Goal: Task Accomplishment & Management: Complete application form

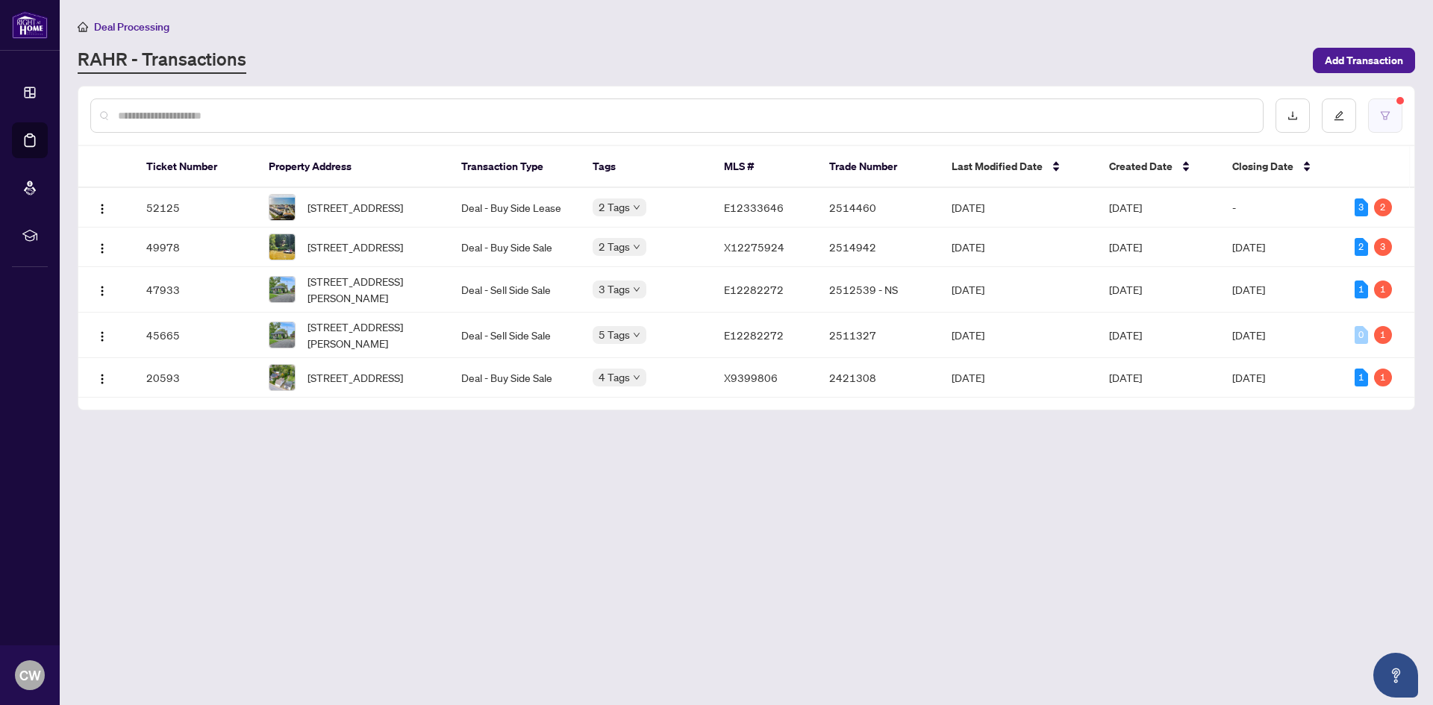
click at [1395, 114] on button "button" at bounding box center [1385, 116] width 34 height 34
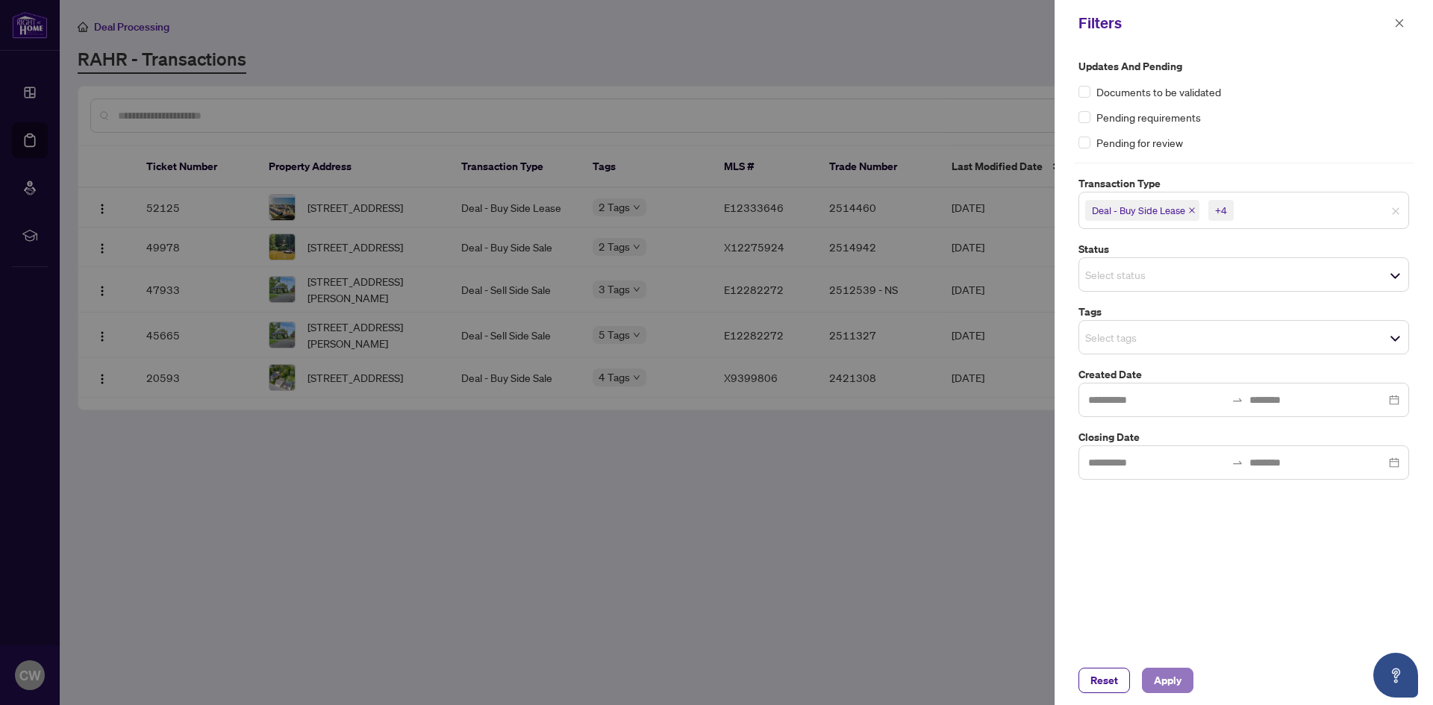
click at [1159, 688] on span "Apply" at bounding box center [1168, 681] width 28 height 24
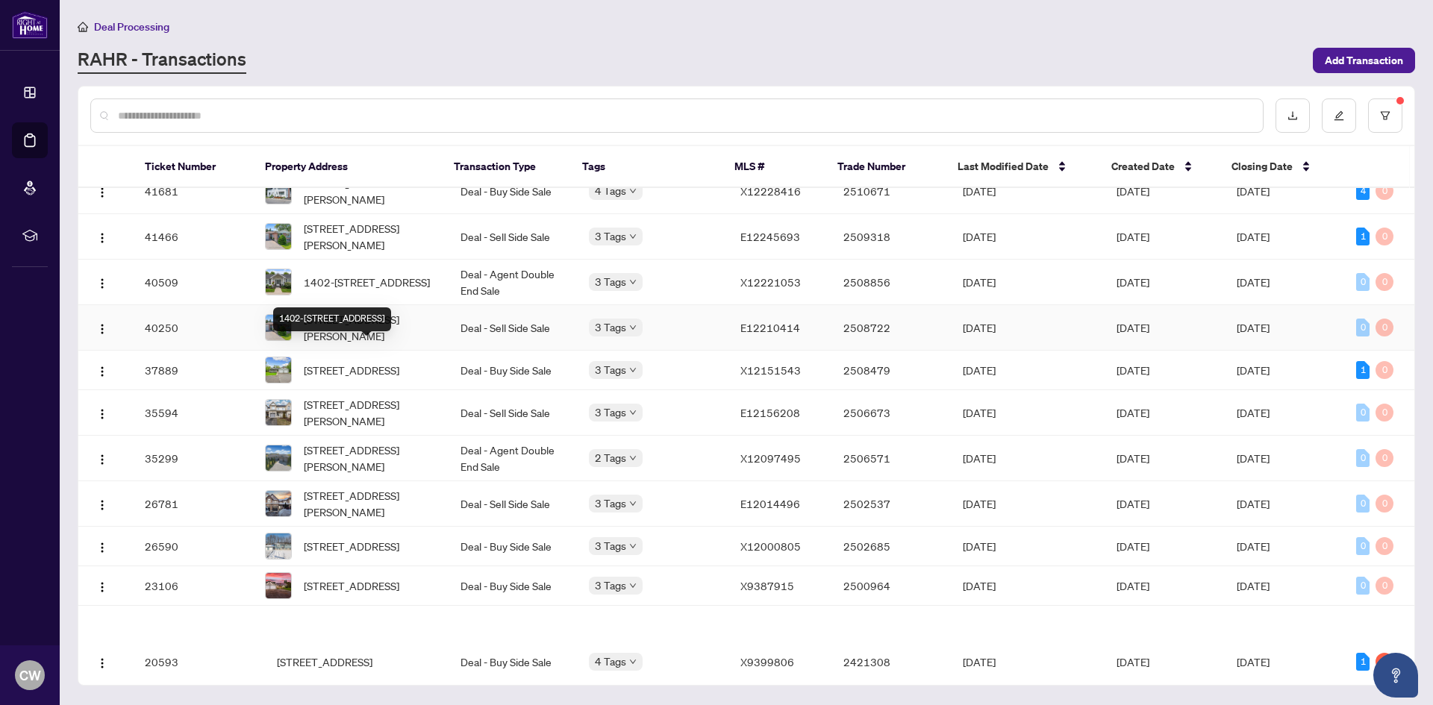
scroll to position [425, 0]
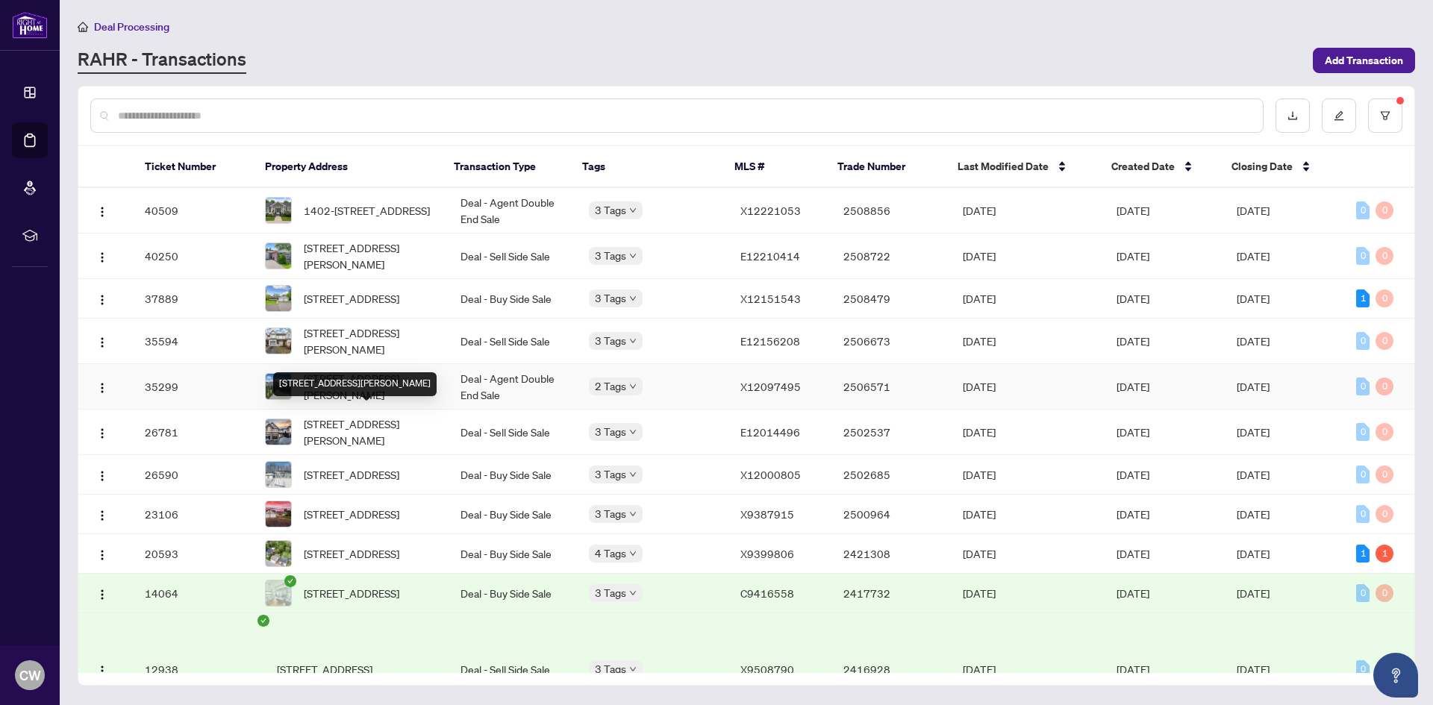
click at [346, 403] on span "[STREET_ADDRESS][PERSON_NAME]" at bounding box center [370, 386] width 133 height 33
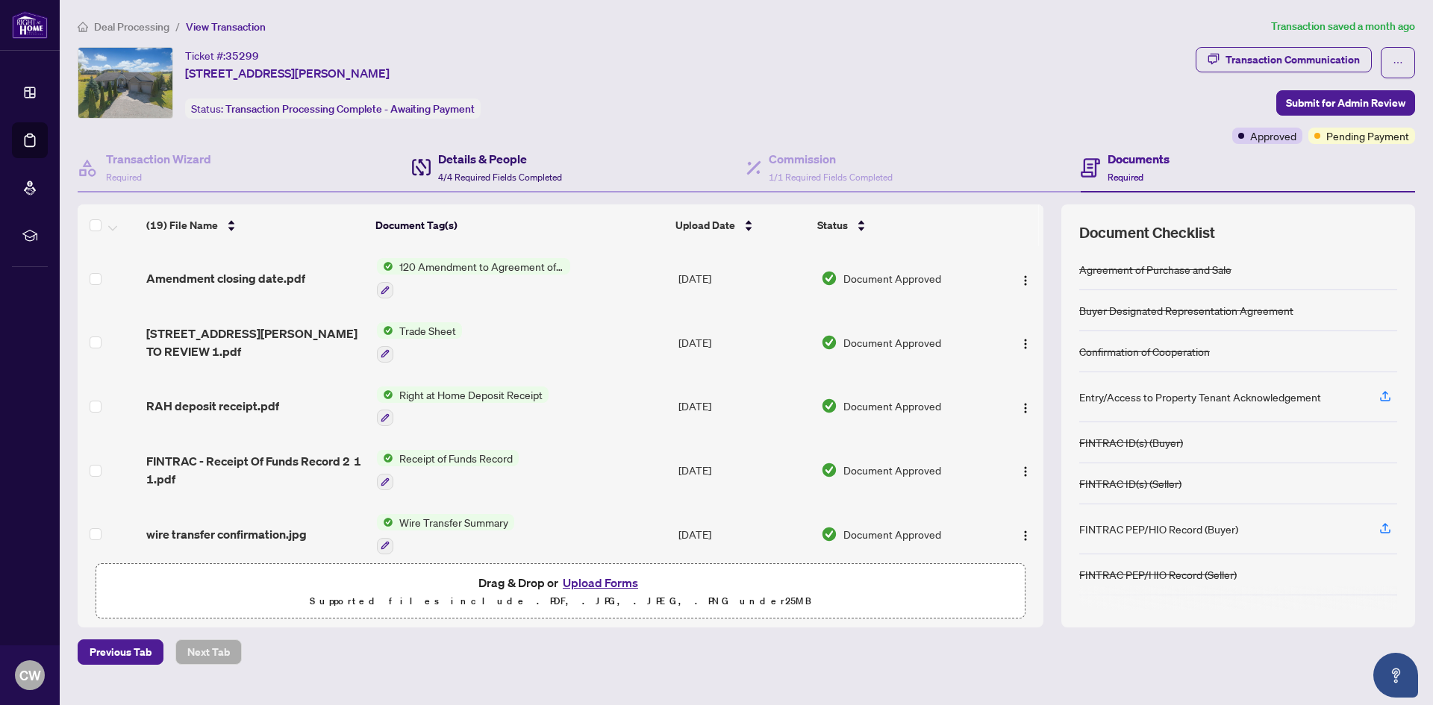
click at [451, 172] on span "4/4 Required Fields Completed" at bounding box center [500, 177] width 124 height 11
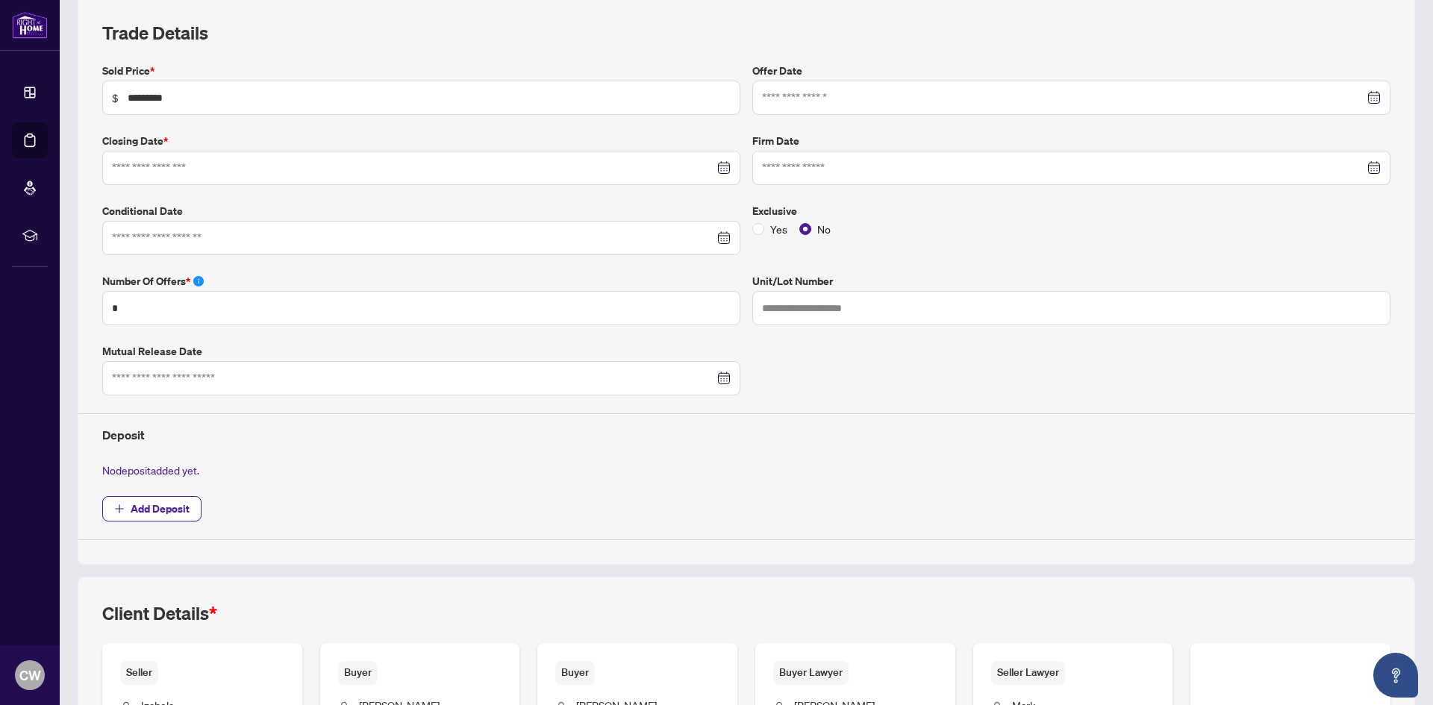
type input "**********"
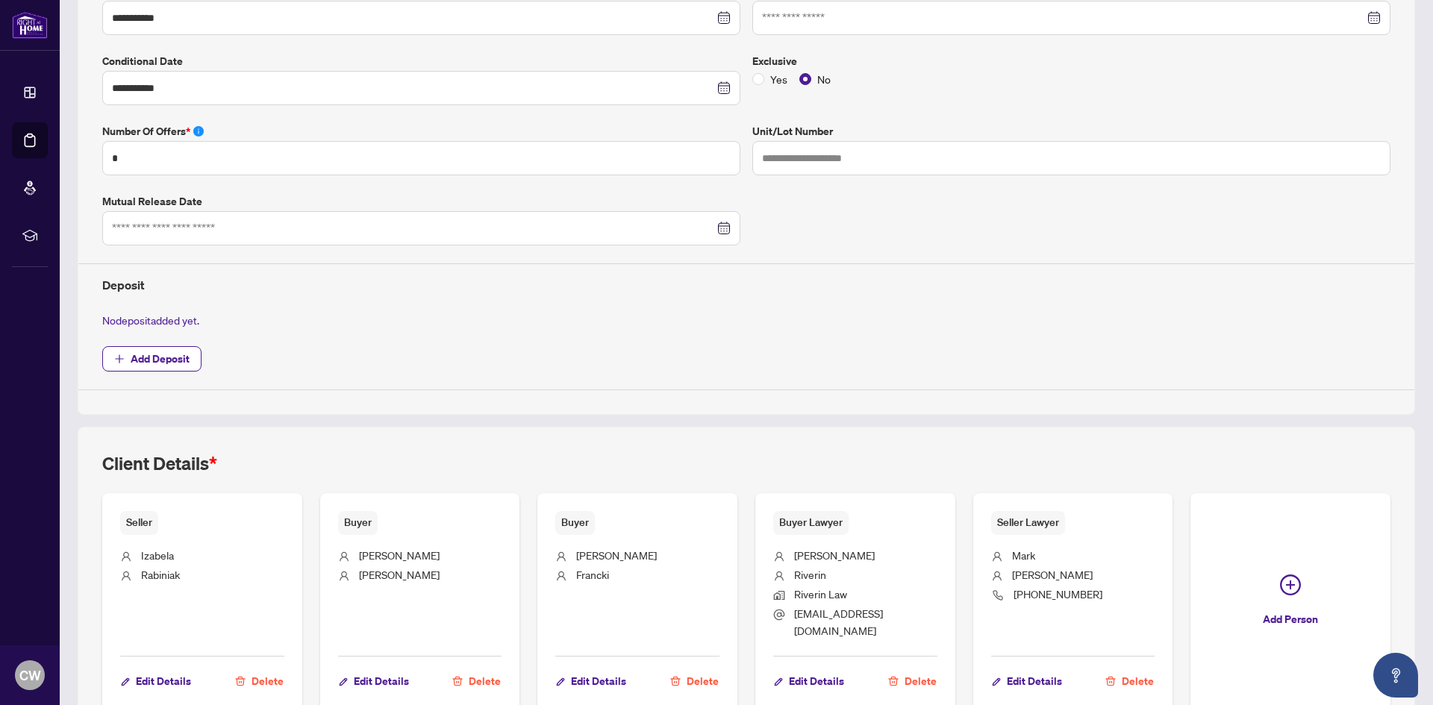
scroll to position [429, 0]
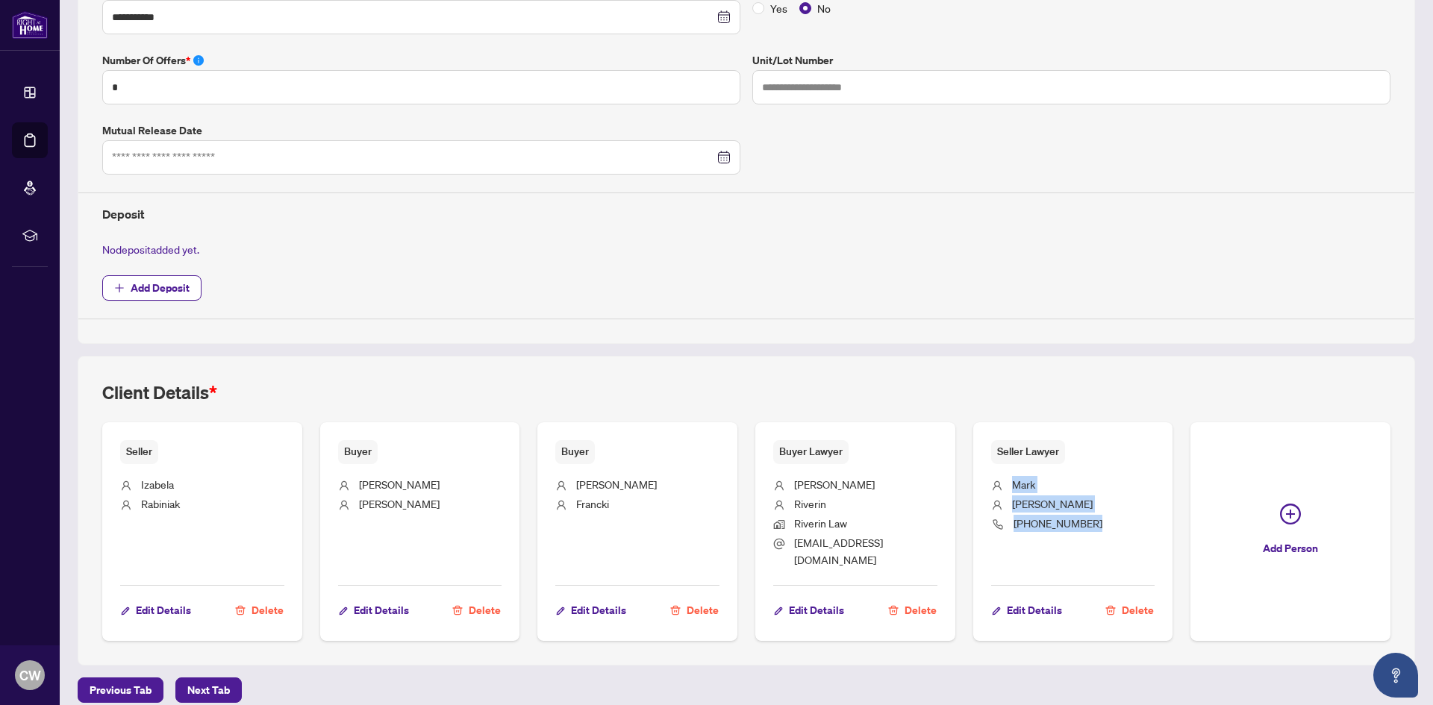
drag, startPoint x: 1087, startPoint y: 526, endPoint x: 1001, endPoint y: 486, distance: 94.8
click at [1001, 486] on ul "[PERSON_NAME] [PHONE_NUMBER]" at bounding box center [1073, 519] width 164 height 111
copy ul "[PERSON_NAME] [PHONE_NUMBER]"
